Goal: Task Accomplishment & Management: Manage account settings

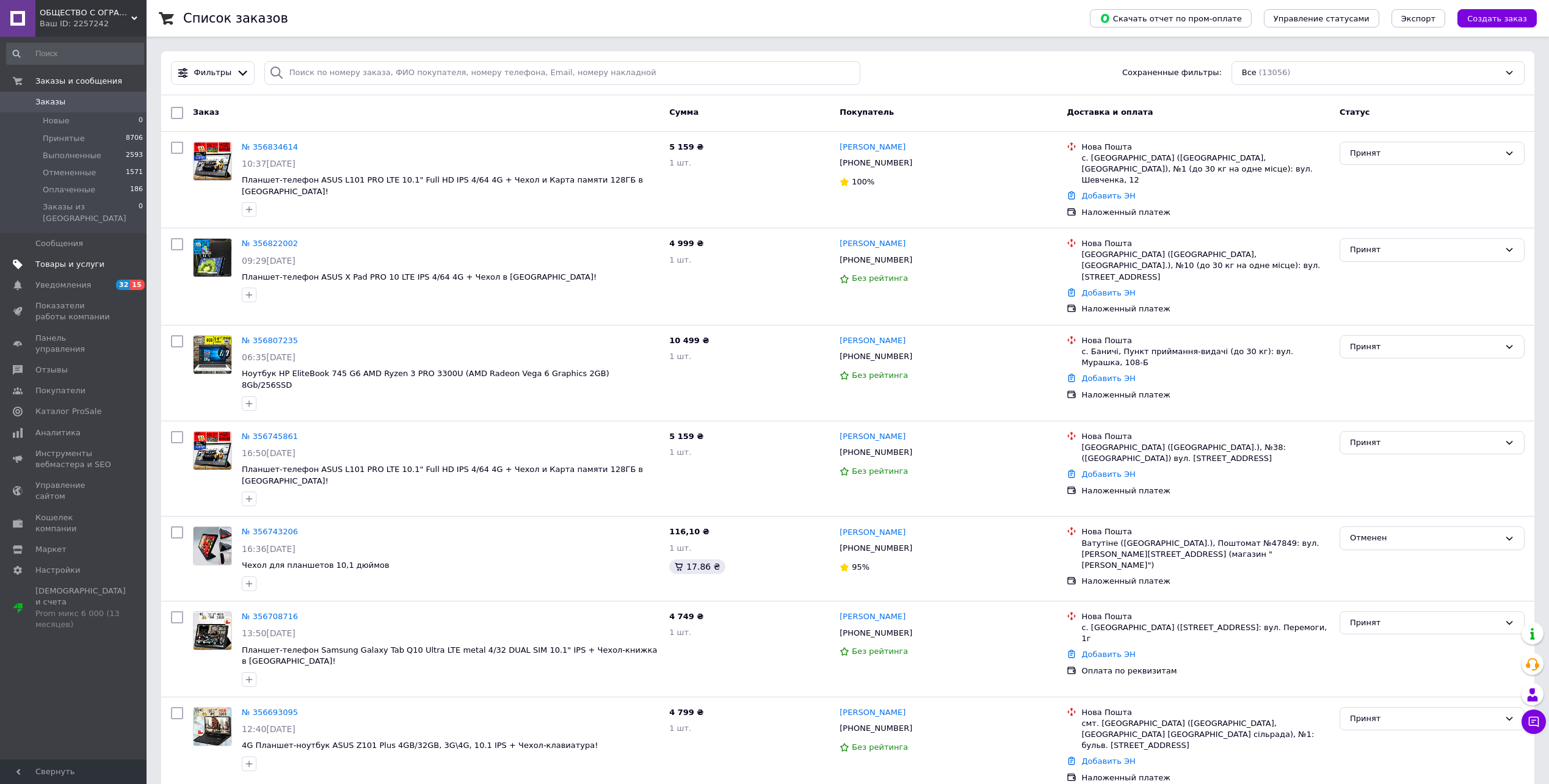
click at [73, 254] on link "Товары и услуги" at bounding box center [75, 264] width 150 height 21
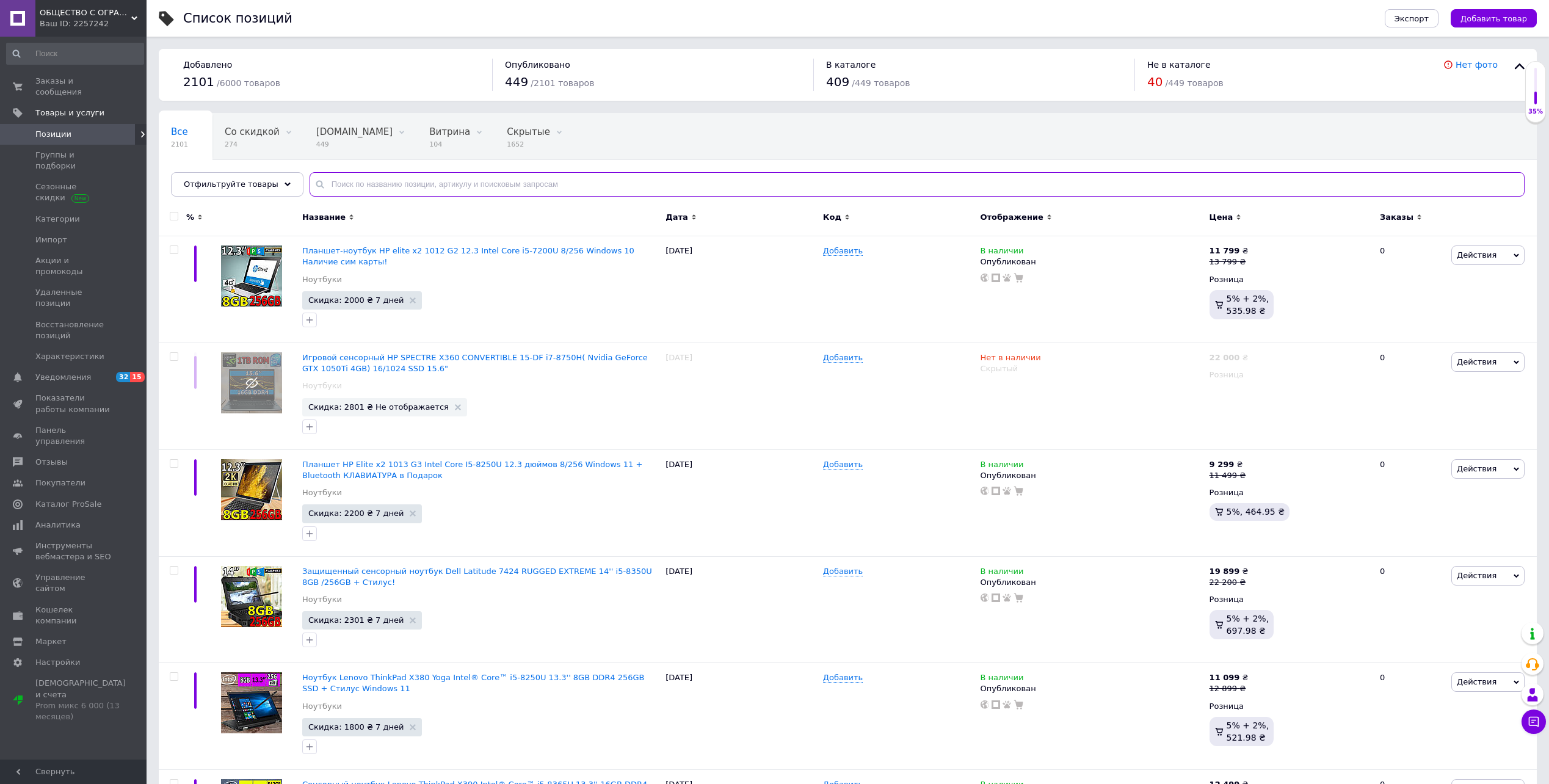
click at [368, 191] on input "text" at bounding box center [917, 184] width 1215 height 24
paste input "Планшет-телефон ASUS X Pad PRO 10 LTE IPS 4/64 4G + Чехол-клавиатура + Карта па…"
type input "Планшет-телефон ASUS X Pad PRO 10 LTE IPS 4/64 4G + Чехол-клавиатура + Карта па…"
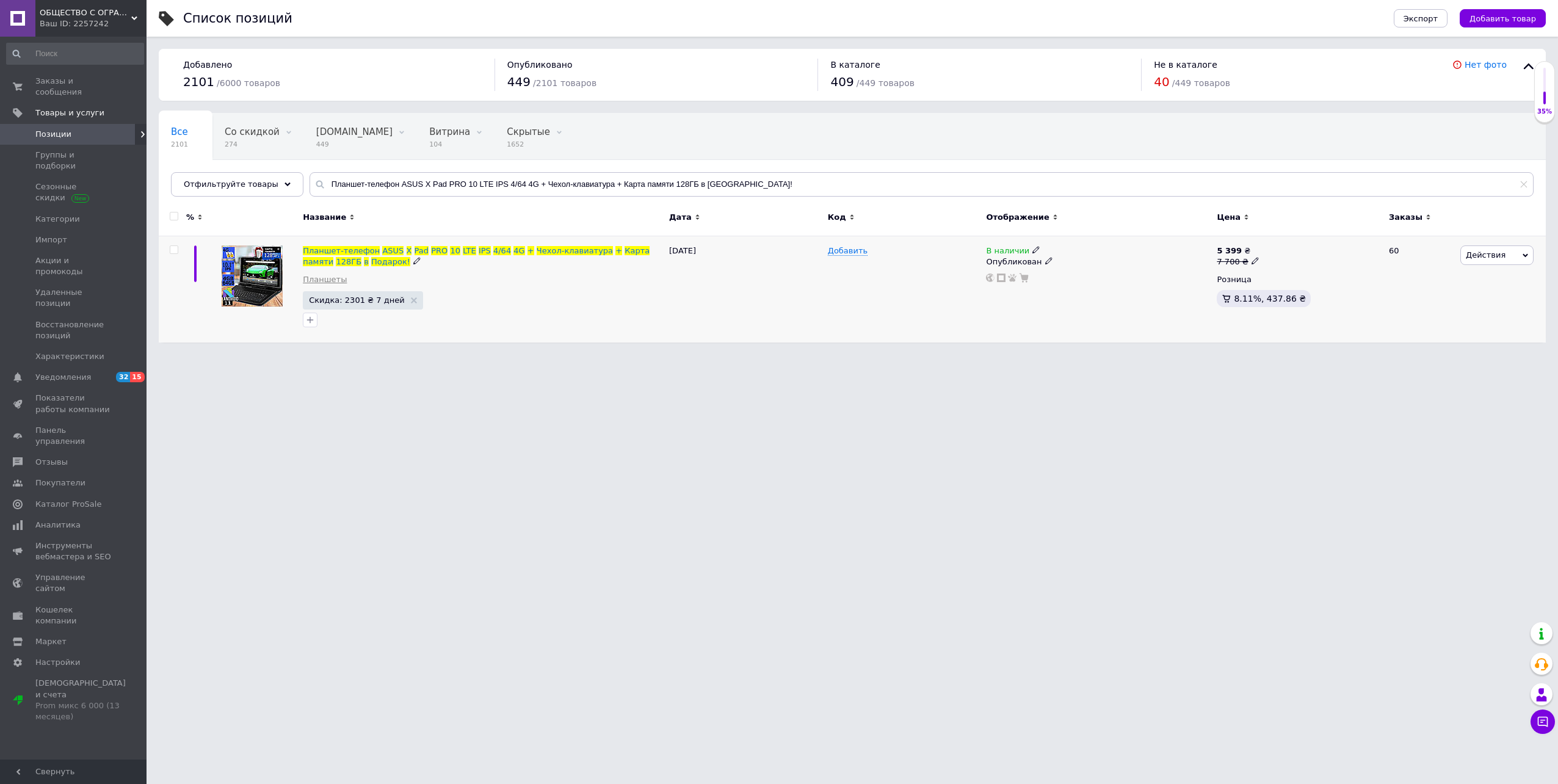
drag, startPoint x: 341, startPoint y: 262, endPoint x: 335, endPoint y: 275, distance: 14.3
click at [414, 262] on icon at bounding box center [417, 261] width 8 height 8
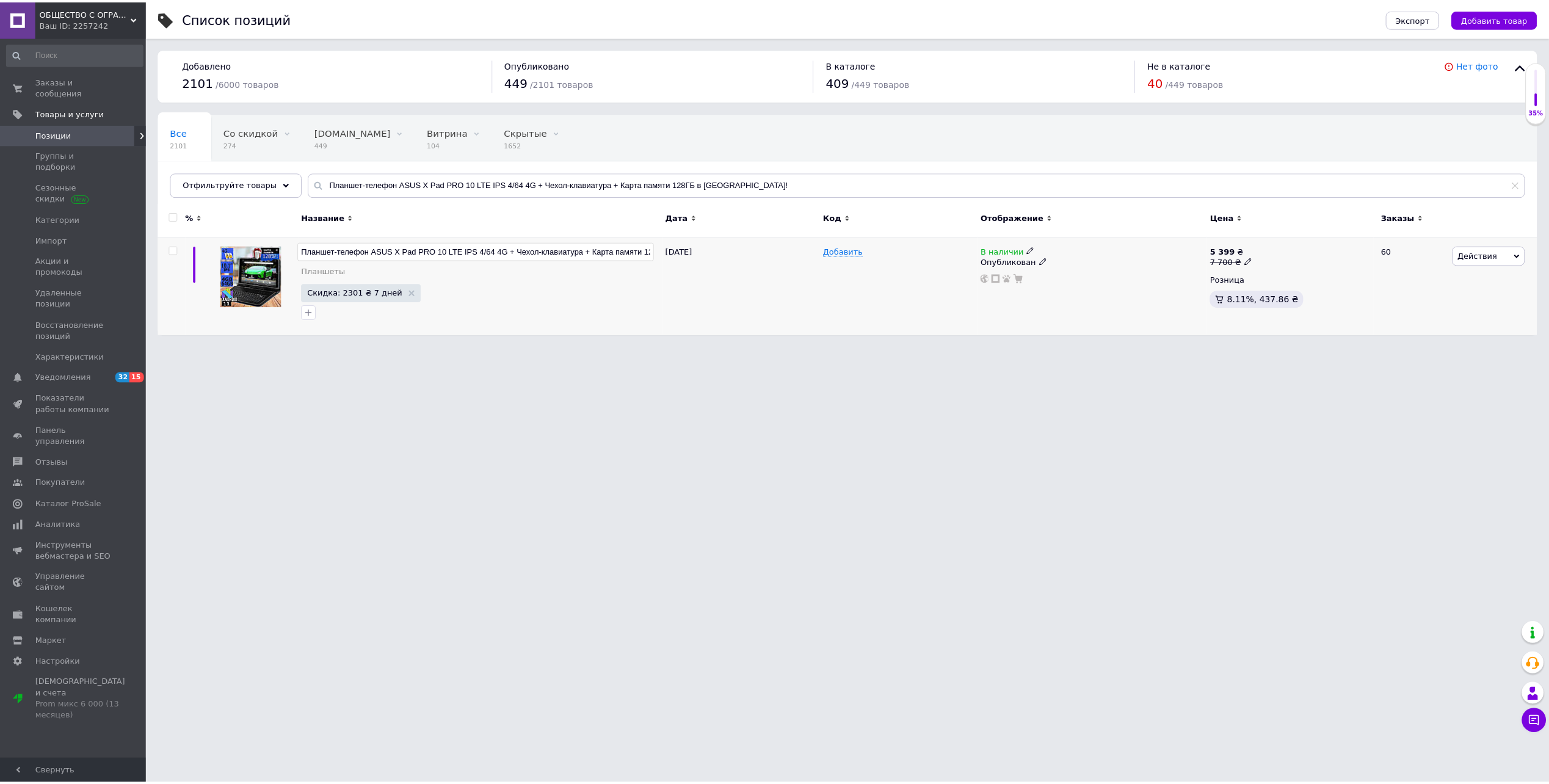
scroll to position [0, 58]
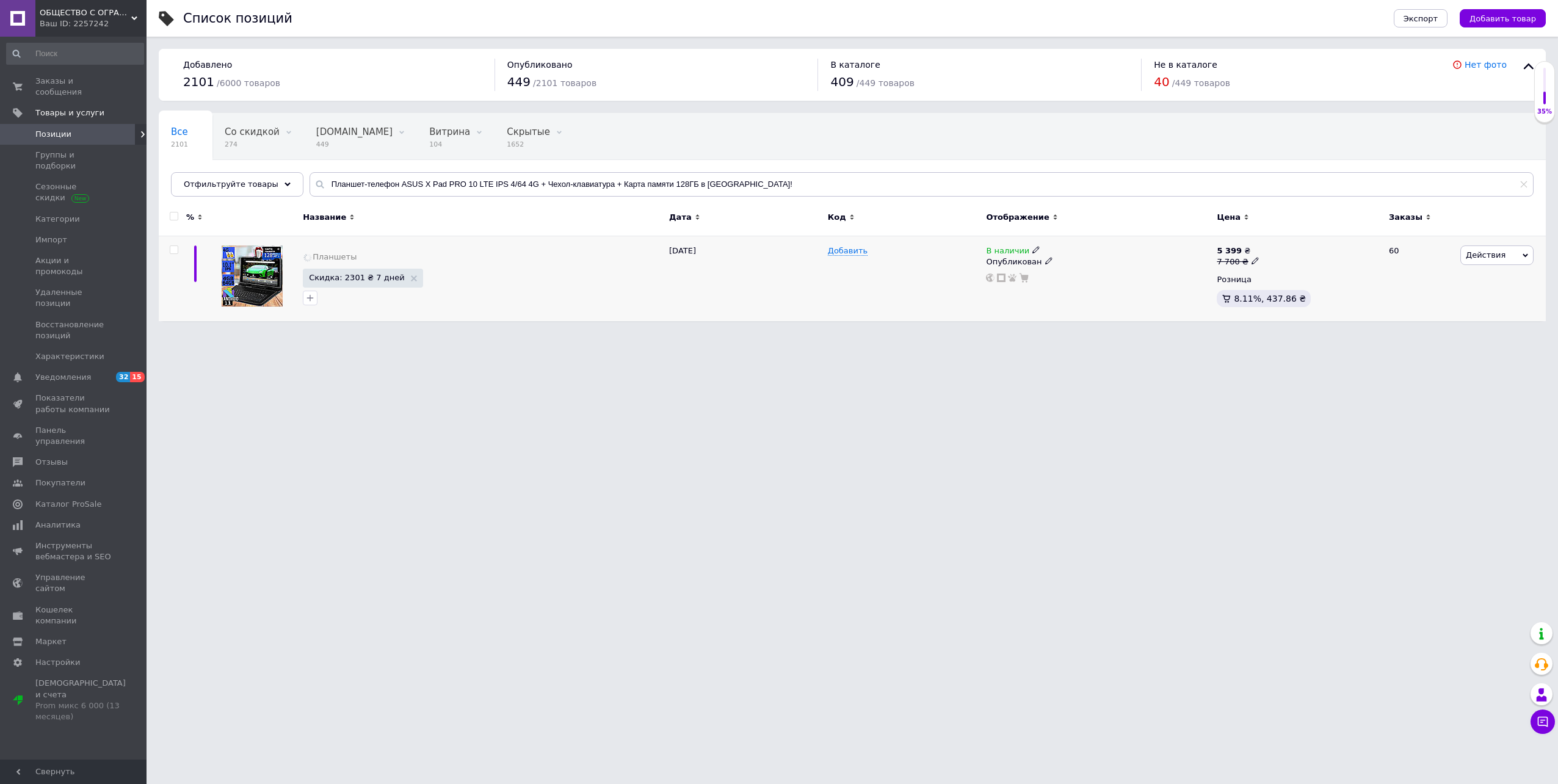
click at [262, 292] on img at bounding box center [252, 276] width 61 height 61
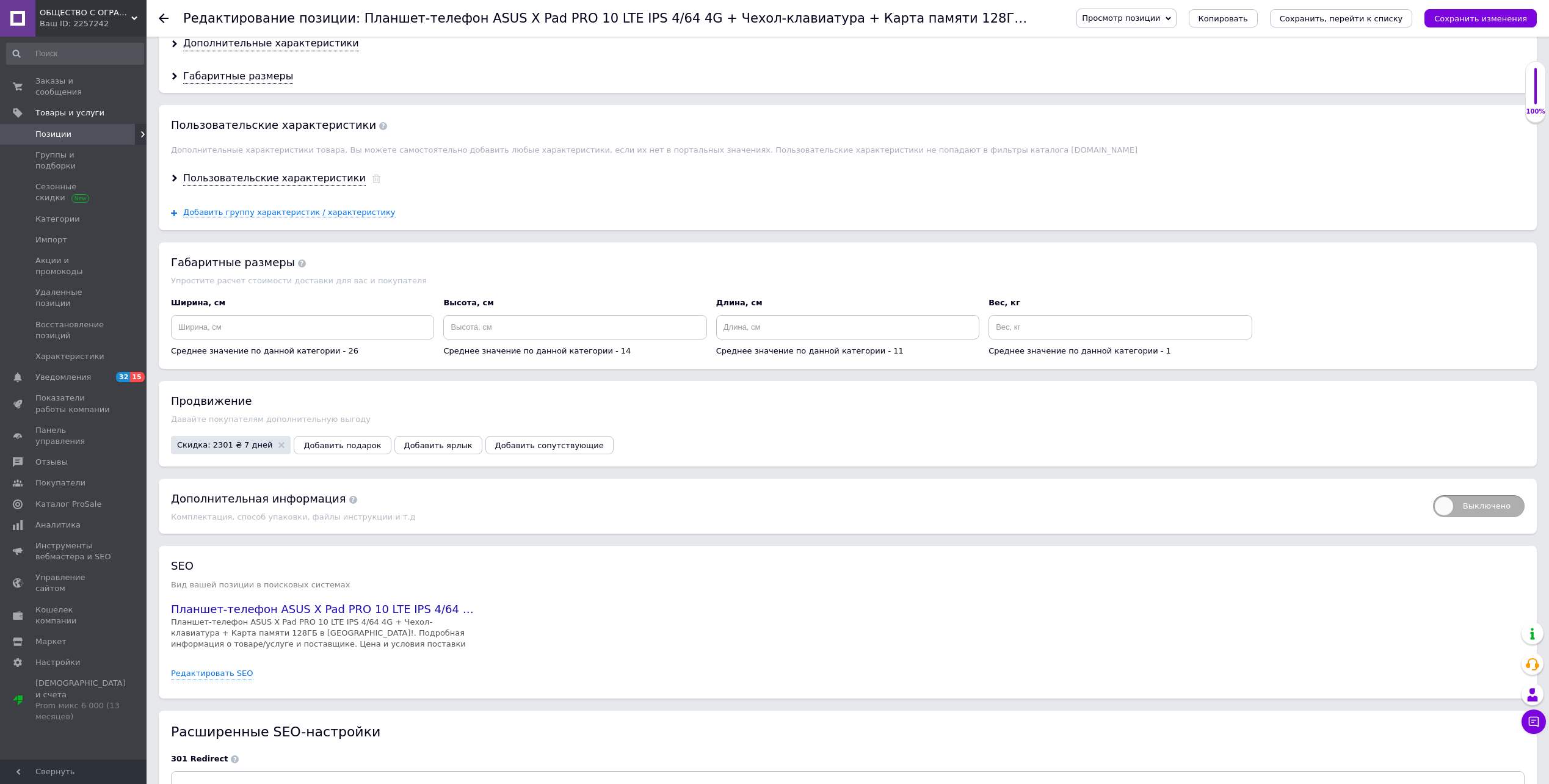
scroll to position [1343, 0]
click at [193, 673] on link "Редактировать SEO" at bounding box center [212, 672] width 83 height 12
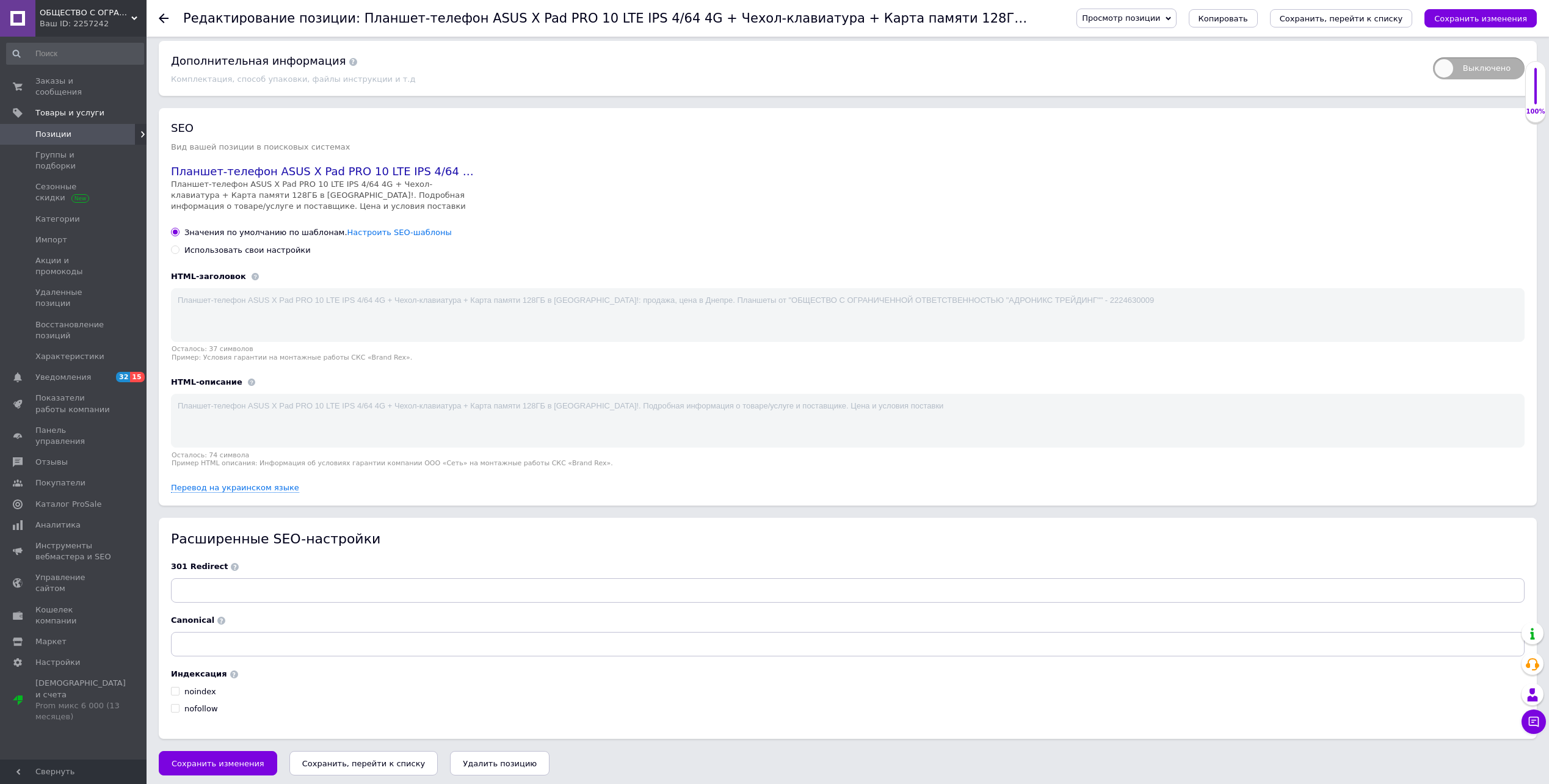
scroll to position [1788, 0]
